Goal: Information Seeking & Learning: Learn about a topic

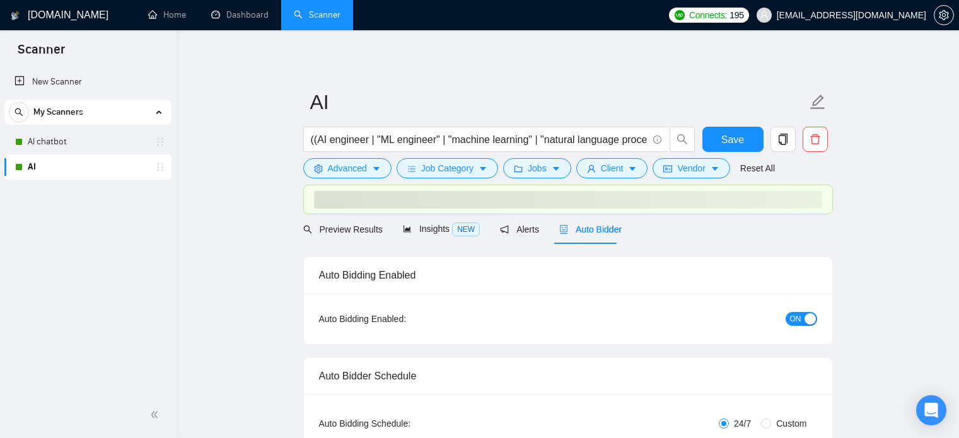
checkbox input "true"
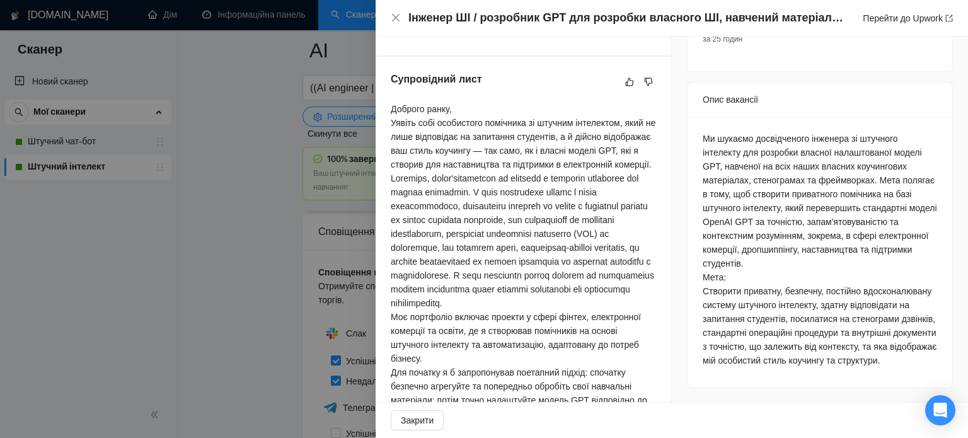
scroll to position [411, 0]
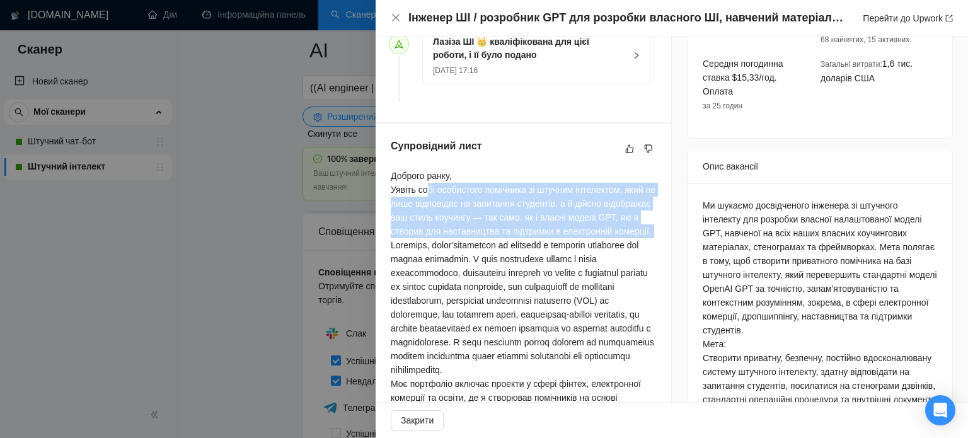
drag, startPoint x: 425, startPoint y: 190, endPoint x: 459, endPoint y: 254, distance: 72.4
click at [459, 254] on div "Доброго ранку, Уявіть собі особистого помічника зі штучним інтелектом, який не …" at bounding box center [523, 377] width 265 height 416
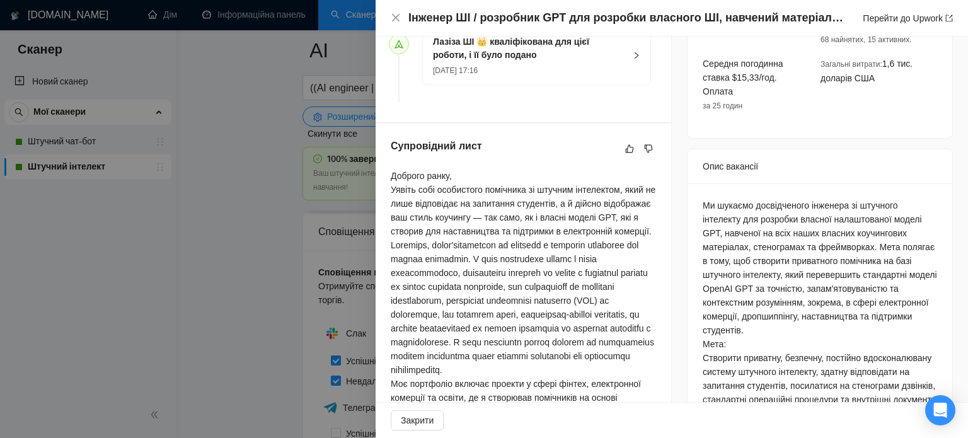
click at [434, 273] on font at bounding box center [522, 307] width 263 height 135
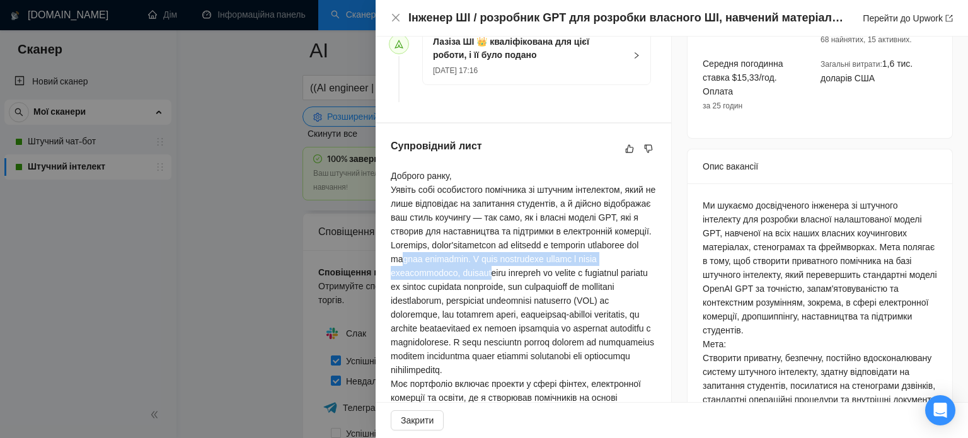
drag, startPoint x: 412, startPoint y: 288, endPoint x: 480, endPoint y: 296, distance: 68.6
click at [480, 296] on font at bounding box center [522, 307] width 263 height 135
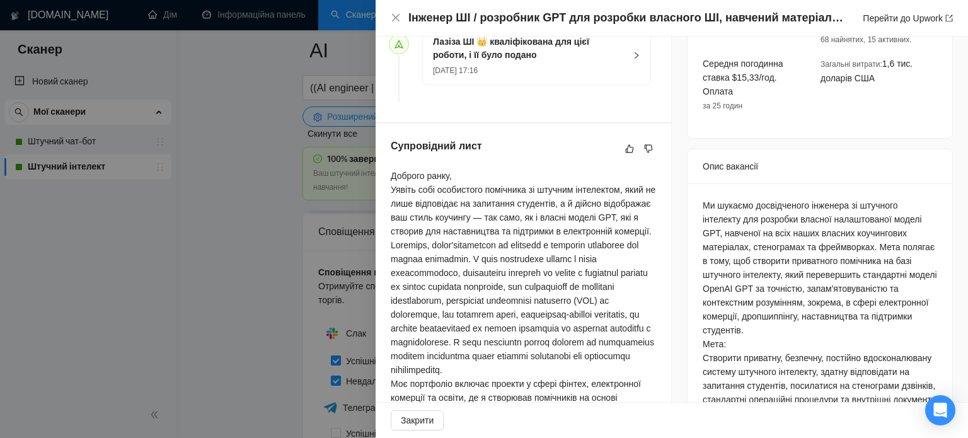
click at [486, 304] on font at bounding box center [522, 307] width 263 height 135
drag, startPoint x: 494, startPoint y: 303, endPoint x: 517, endPoint y: 315, distance: 25.4
click at [517, 315] on font at bounding box center [522, 307] width 263 height 135
click at [470, 330] on font at bounding box center [522, 307] width 263 height 135
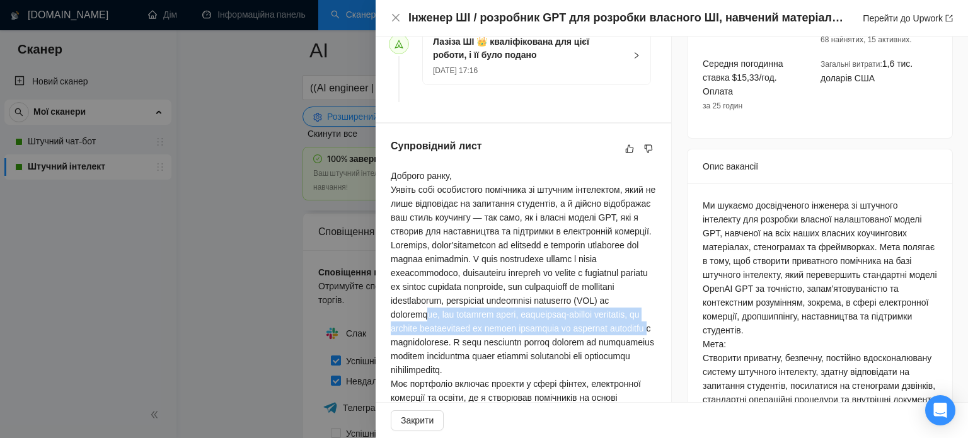
drag, startPoint x: 459, startPoint y: 343, endPoint x: 476, endPoint y: 369, distance: 31.3
click at [476, 369] on font at bounding box center [522, 307] width 263 height 135
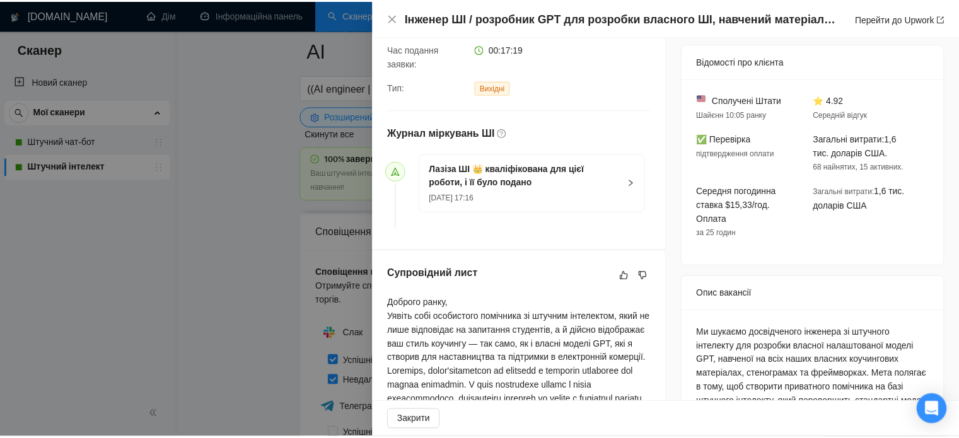
scroll to position [270, 0]
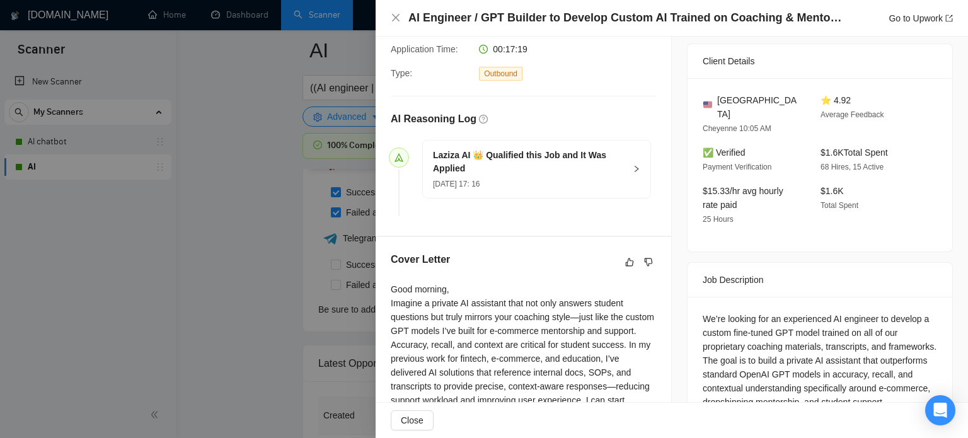
click at [242, 274] on div at bounding box center [484, 219] width 968 height 438
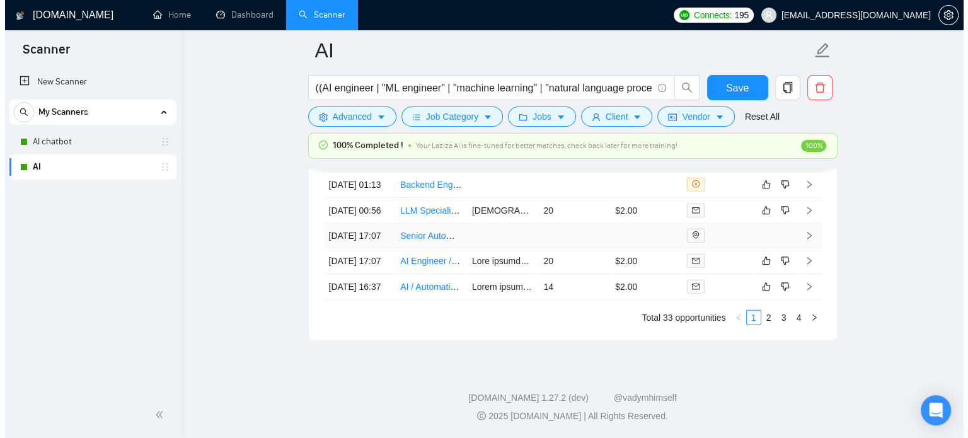
scroll to position [3521, 0]
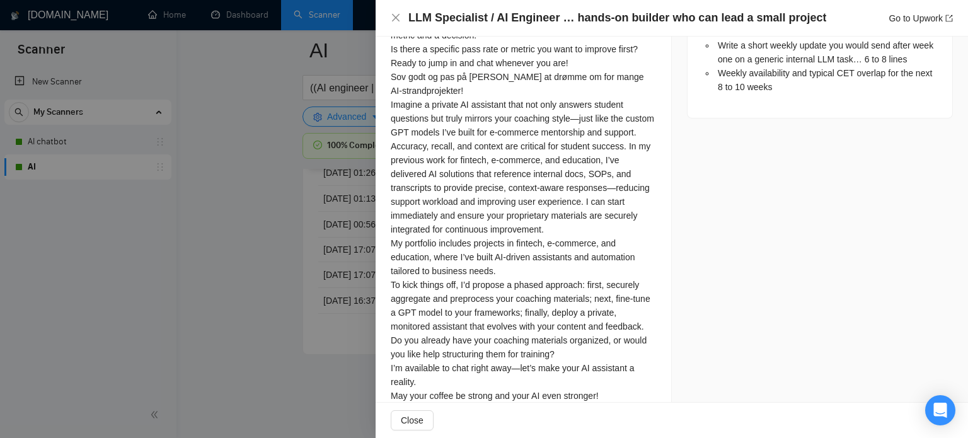
scroll to position [1117, 0]
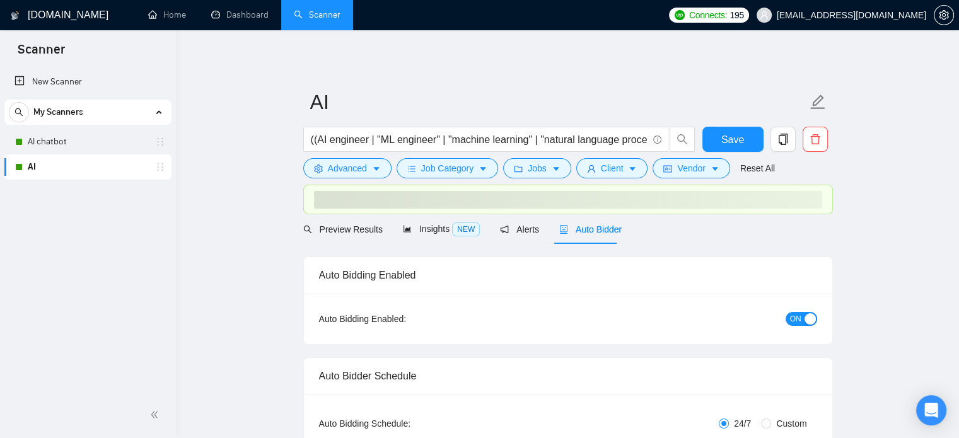
checkbox input "true"
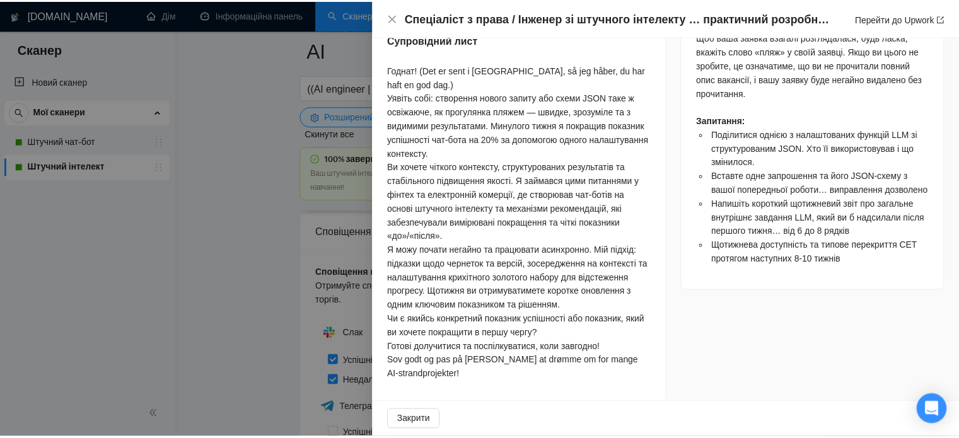
scroll to position [1134, 0]
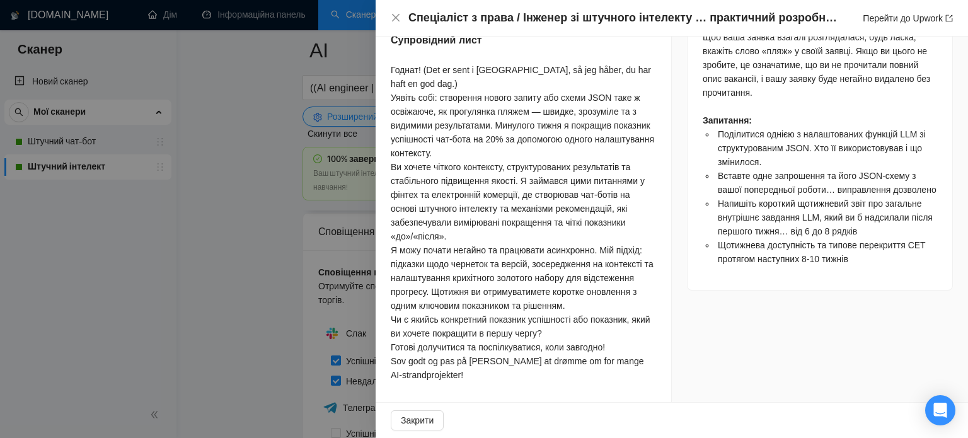
click at [243, 254] on div at bounding box center [484, 219] width 968 height 438
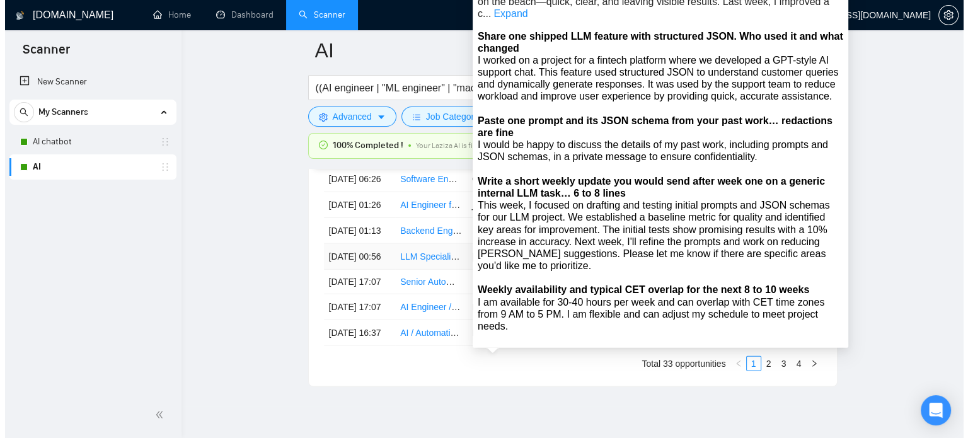
scroll to position [3468, 0]
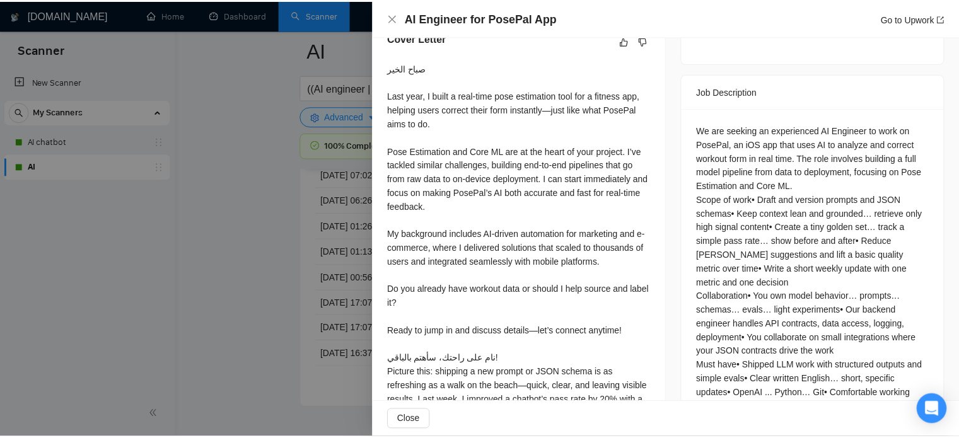
scroll to position [488, 0]
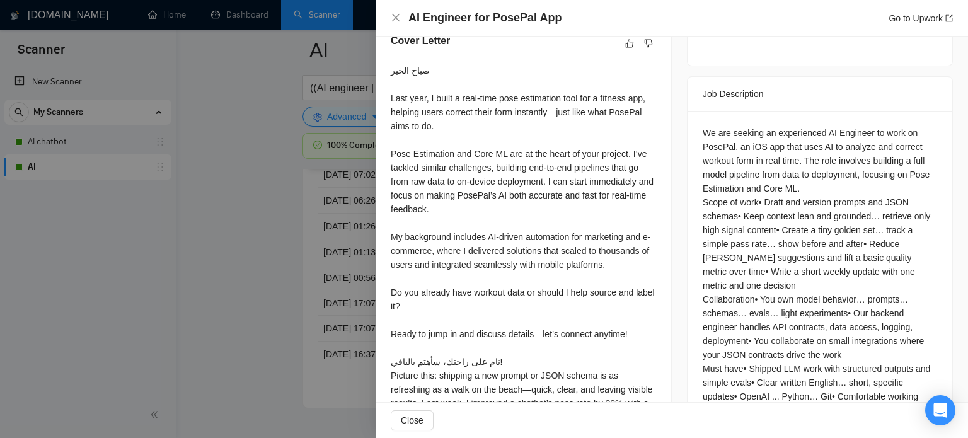
click at [308, 207] on div at bounding box center [484, 219] width 968 height 438
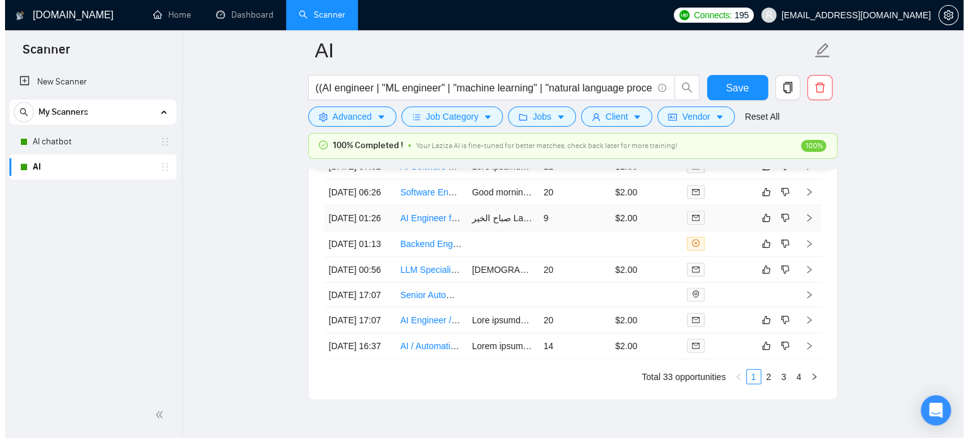
scroll to position [3468, 0]
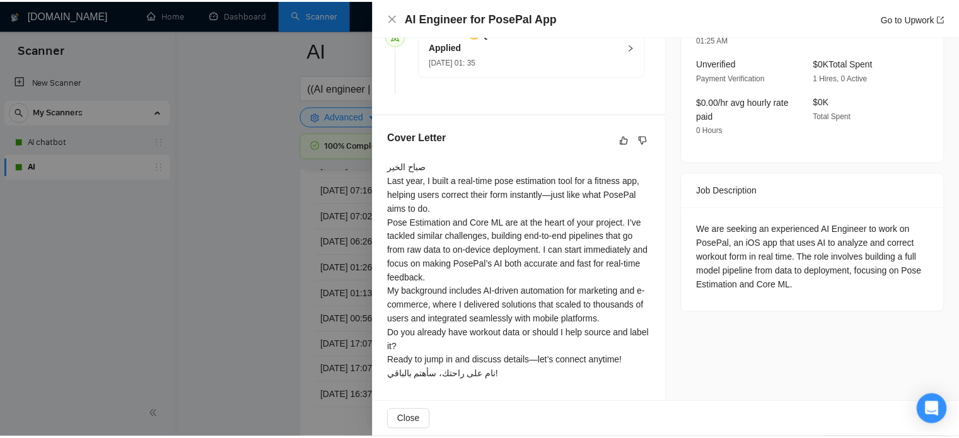
scroll to position [461, 0]
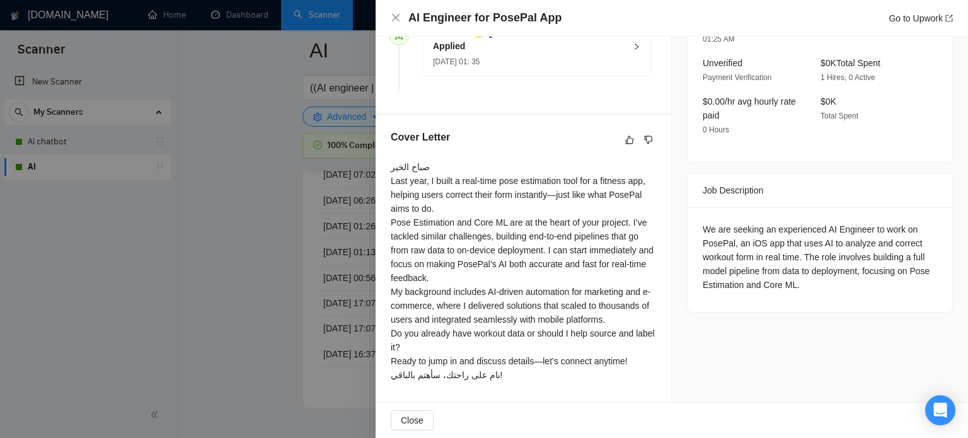
click at [251, 272] on div at bounding box center [484, 219] width 968 height 438
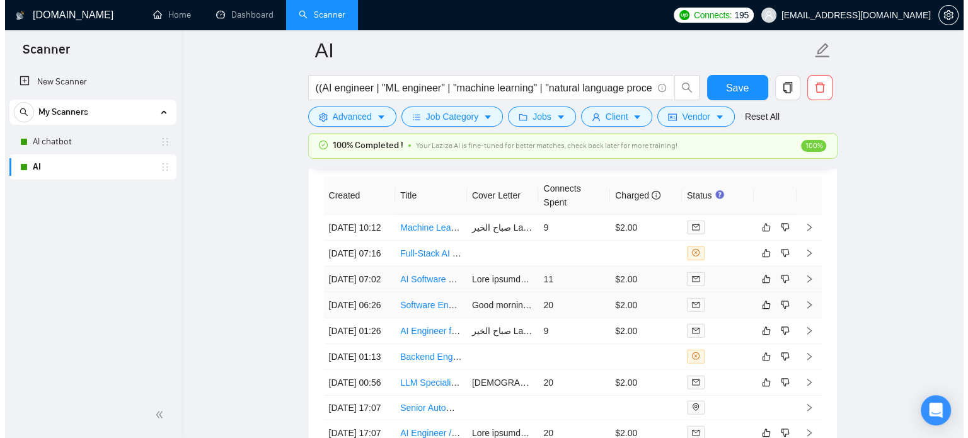
scroll to position [3342, 0]
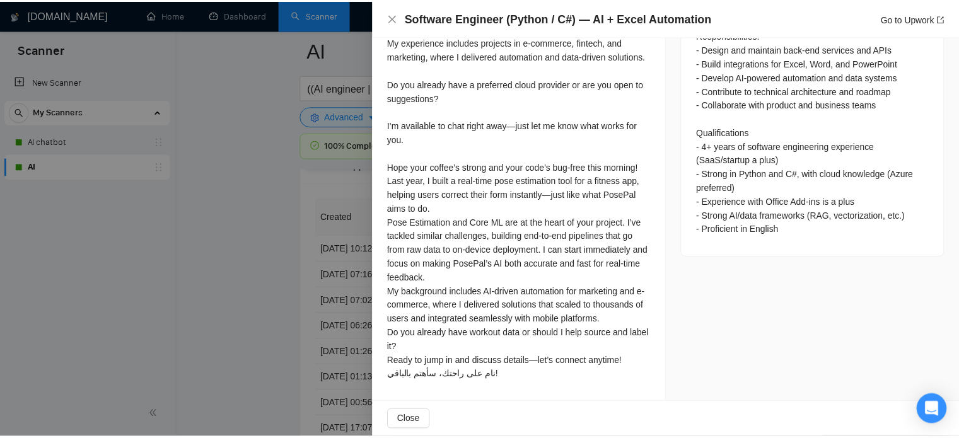
scroll to position [713, 0]
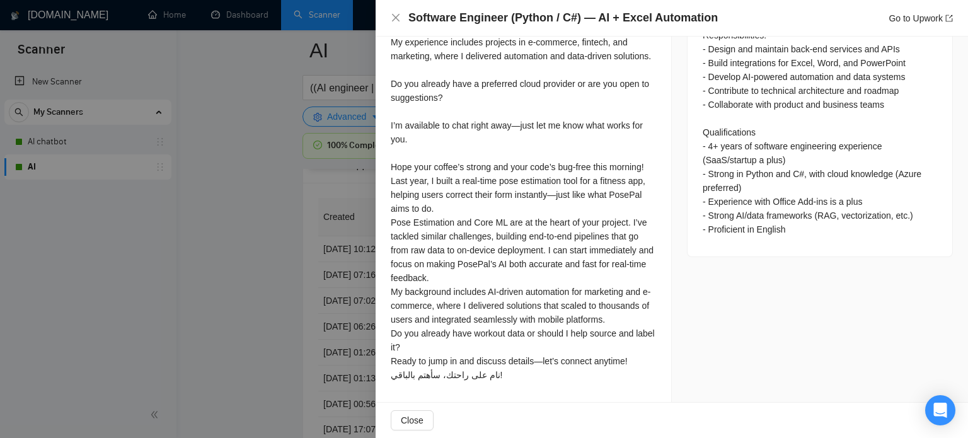
click at [277, 229] on div at bounding box center [484, 219] width 968 height 438
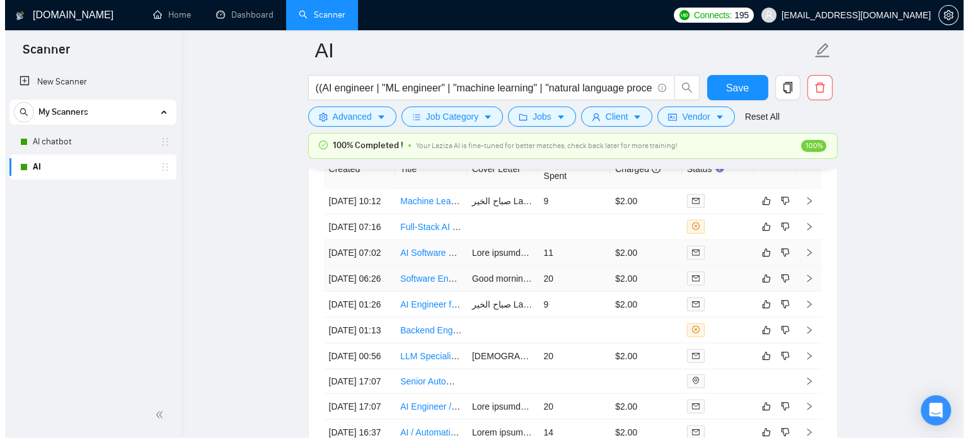
scroll to position [3405, 0]
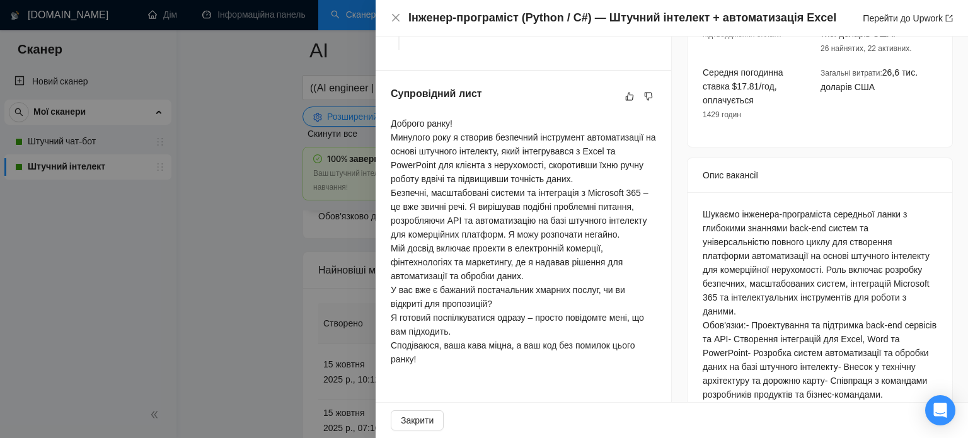
scroll to position [491, 0]
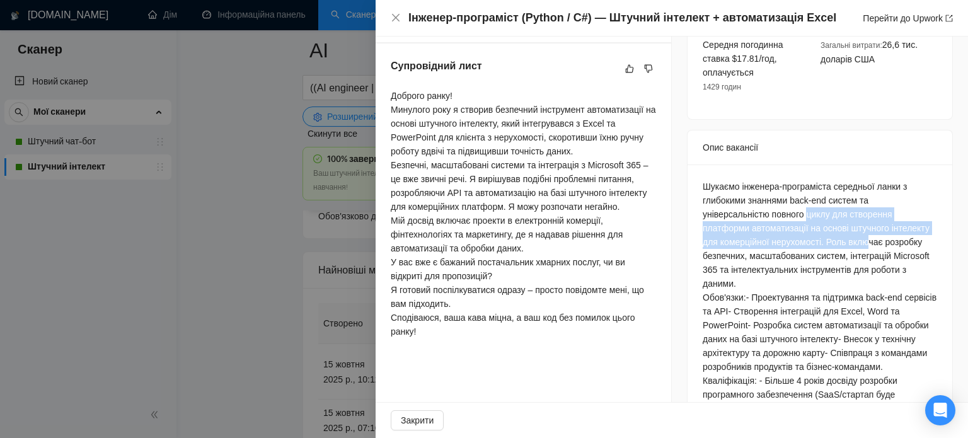
drag, startPoint x: 823, startPoint y: 207, endPoint x: 862, endPoint y: 233, distance: 47.2
click at [862, 233] on font "Шукаємо інженера-програміста середньої ланки з глибокими знаннями back-end сист…" at bounding box center [816, 235] width 227 height 107
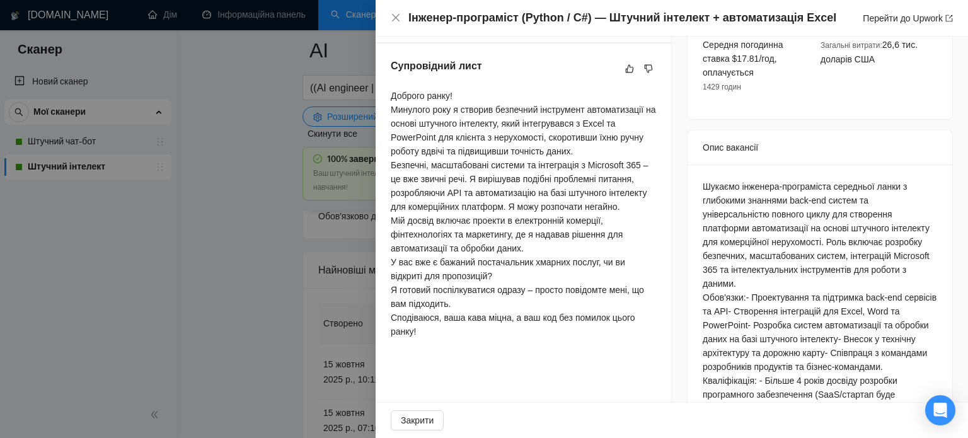
click at [841, 241] on font "Шукаємо інженера-програміста середньої ланки з глибокими знаннями back-end сист…" at bounding box center [816, 235] width 227 height 107
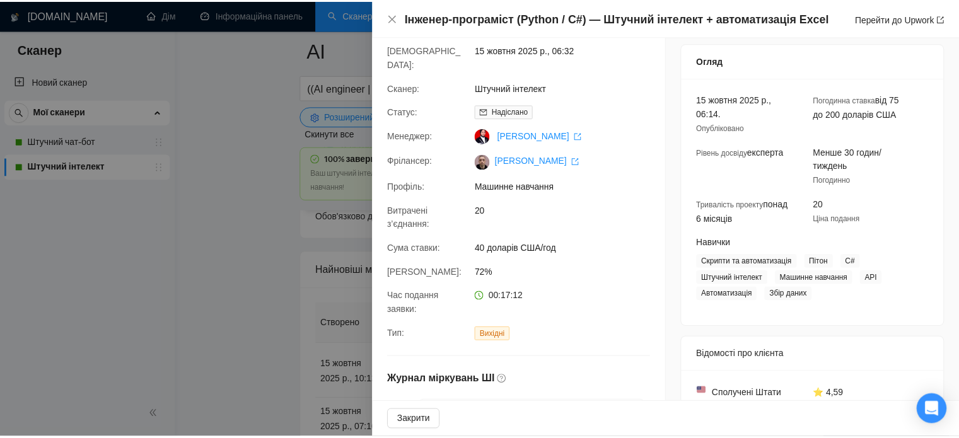
scroll to position [0, 0]
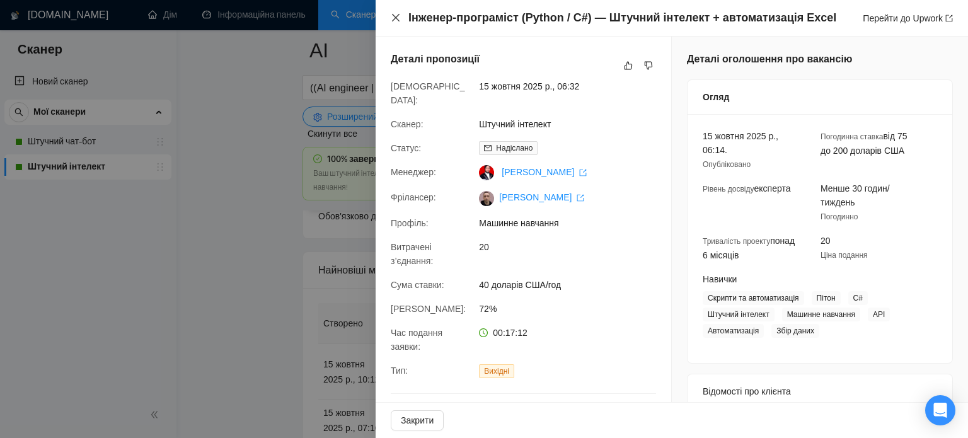
click at [393, 16] on icon "близько" at bounding box center [396, 18] width 10 height 10
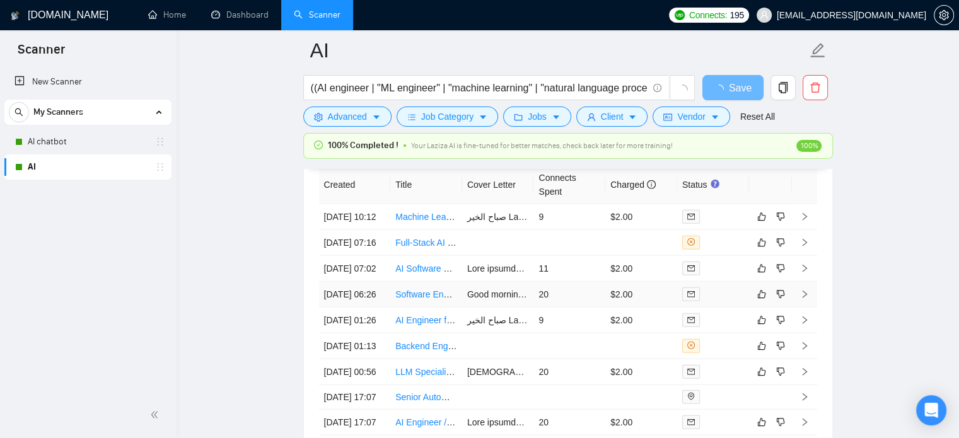
click at [482, 151] on div "Latest Opportunities" at bounding box center [568, 133] width 498 height 36
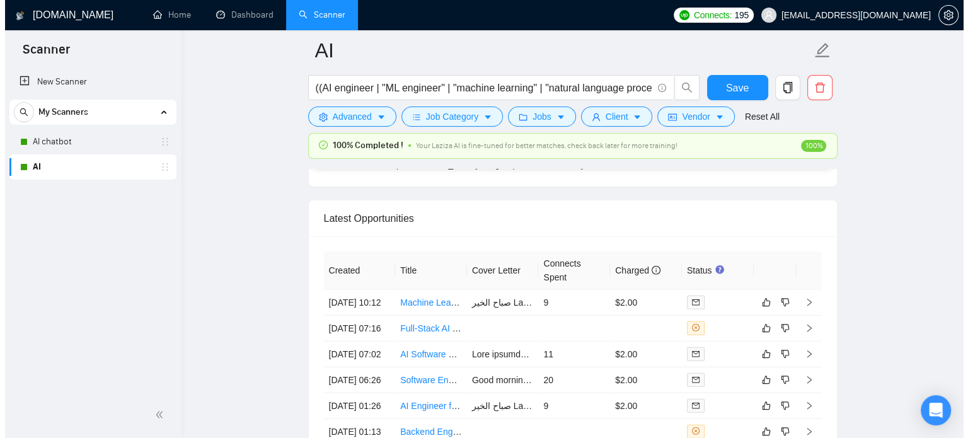
scroll to position [3342, 0]
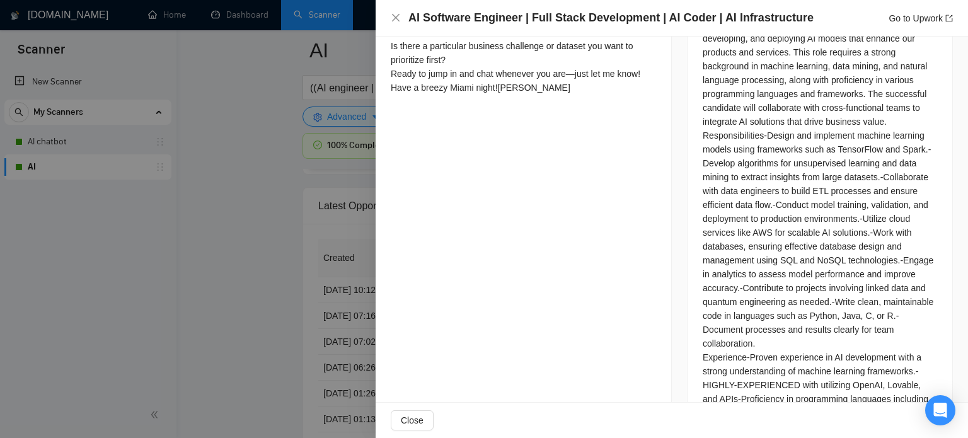
scroll to position [693, 0]
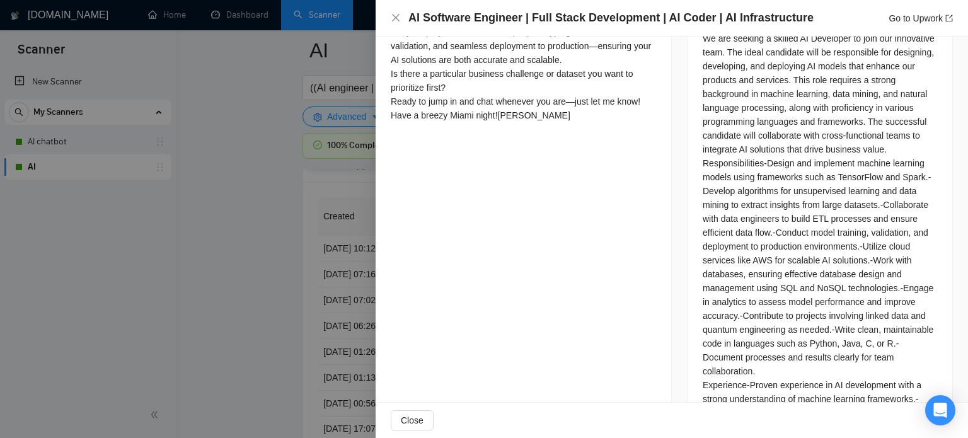
click at [264, 264] on div at bounding box center [484, 219] width 968 height 438
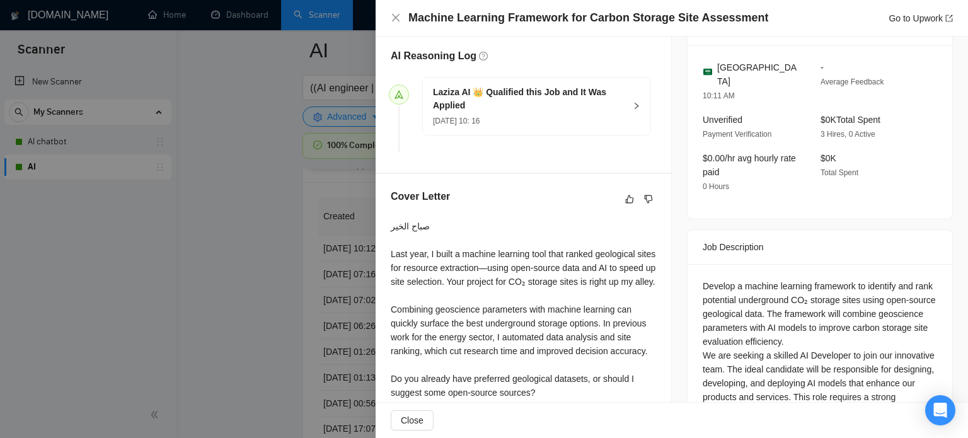
scroll to position [315, 0]
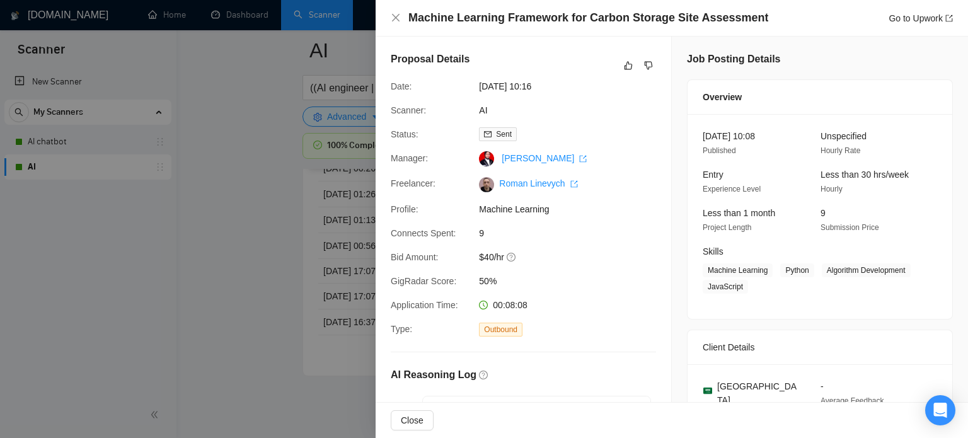
click at [279, 236] on div at bounding box center [484, 219] width 968 height 438
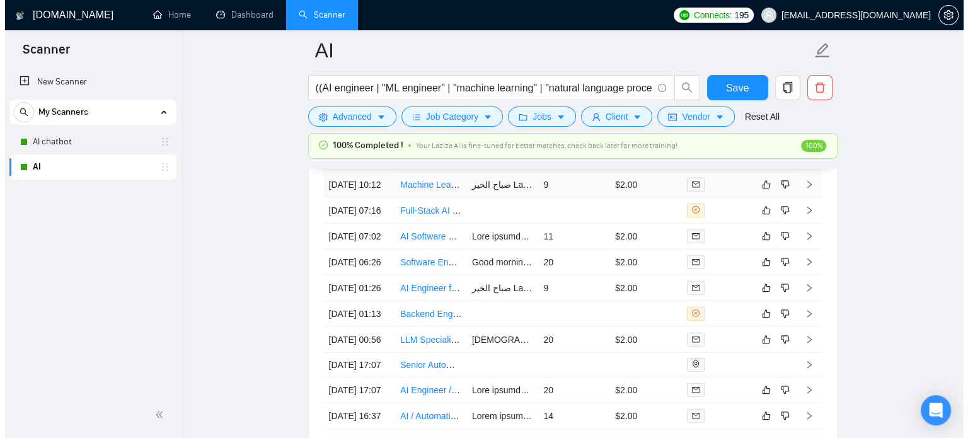
scroll to position [3342, 0]
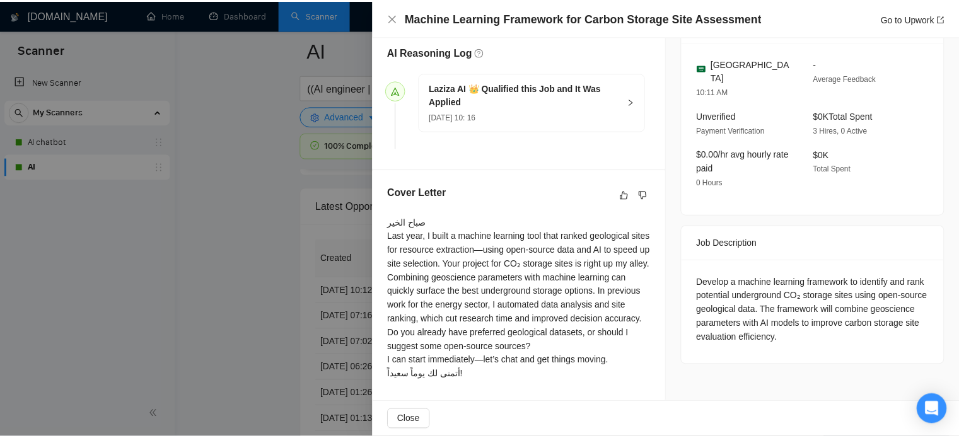
scroll to position [406, 0]
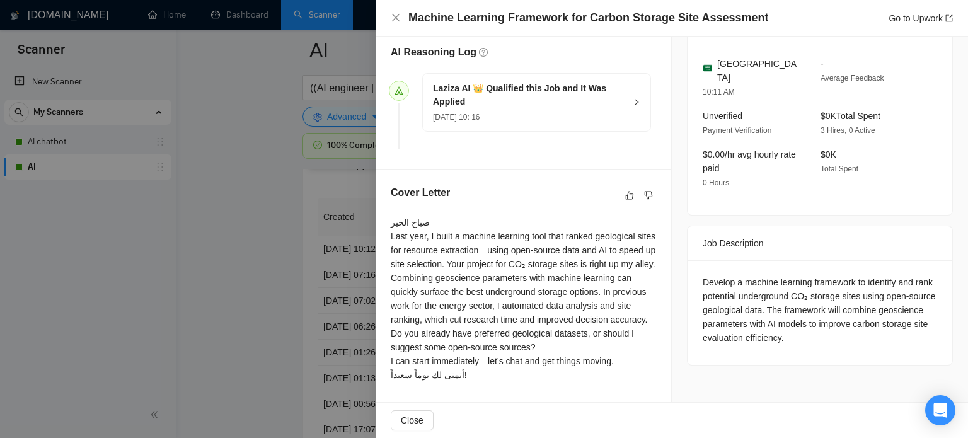
click at [176, 199] on div at bounding box center [484, 219] width 968 height 438
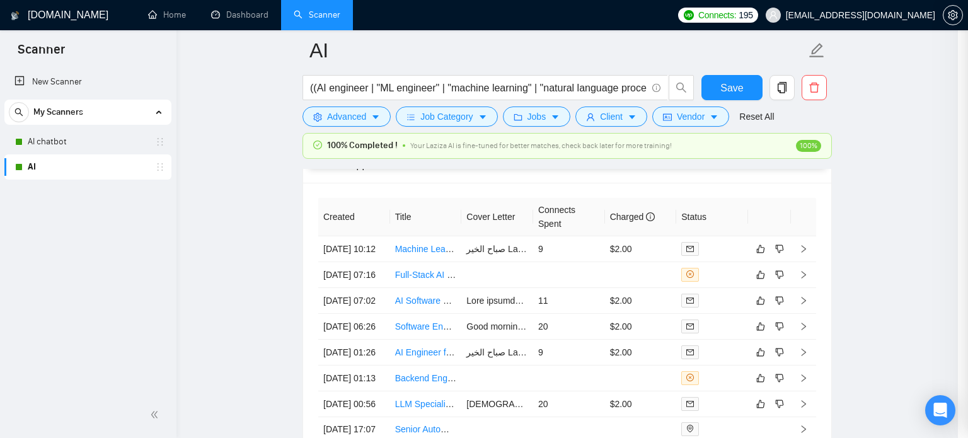
click at [213, 205] on div at bounding box center [484, 219] width 968 height 438
